Goal: Go to known website: Go to known website

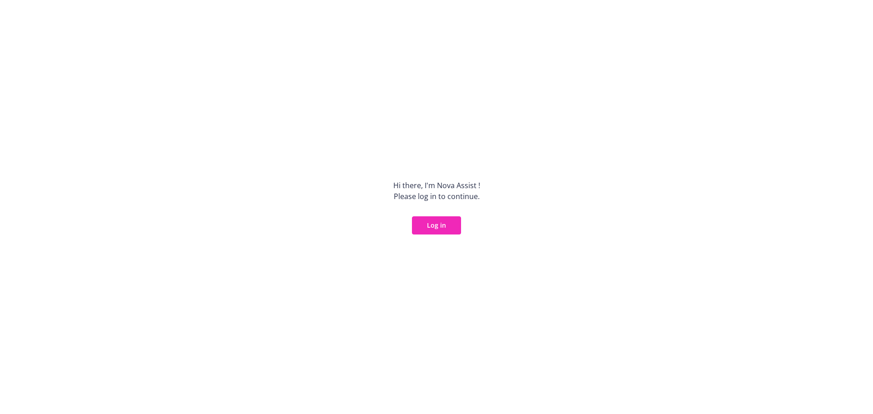
click at [431, 221] on button "Log in" at bounding box center [436, 225] width 49 height 18
